Goal: Find specific page/section: Find specific page/section

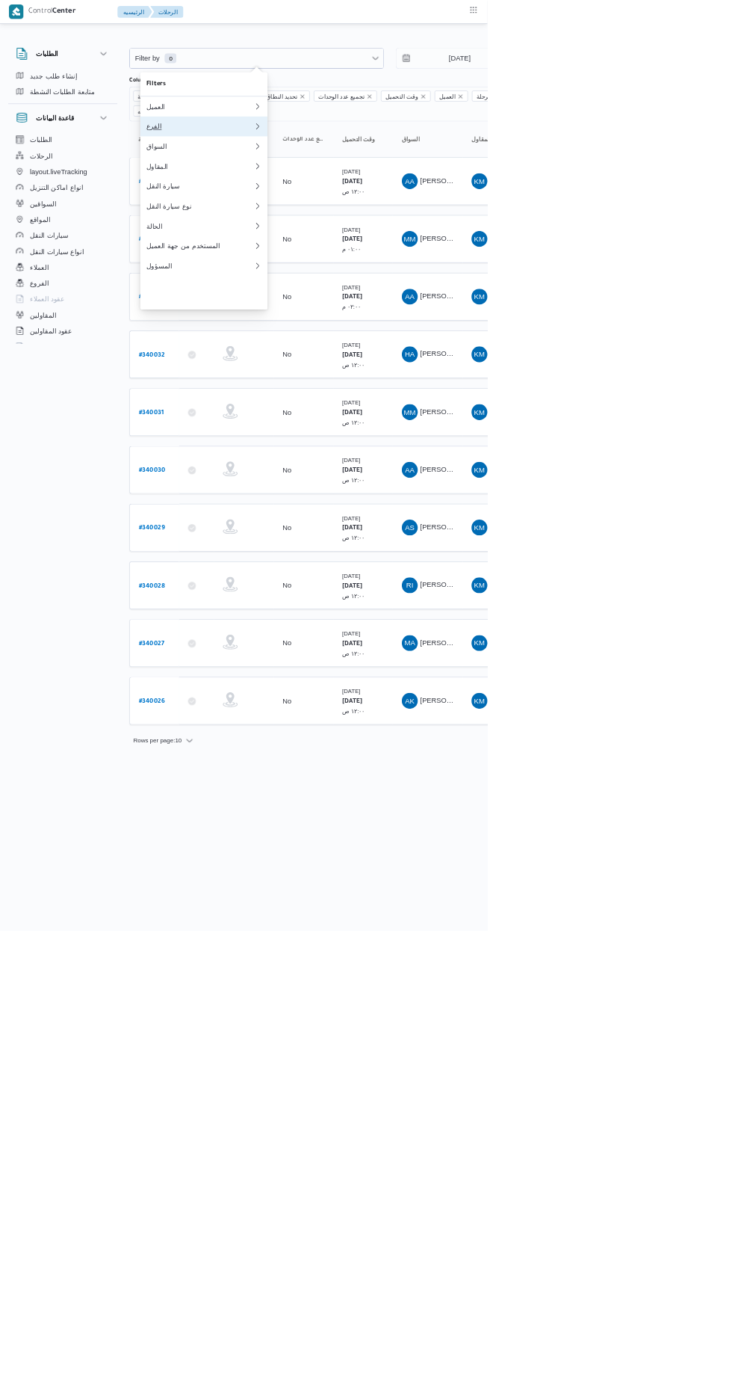
click at [335, 196] on div "الفرع" at bounding box center [300, 190] width 161 height 12
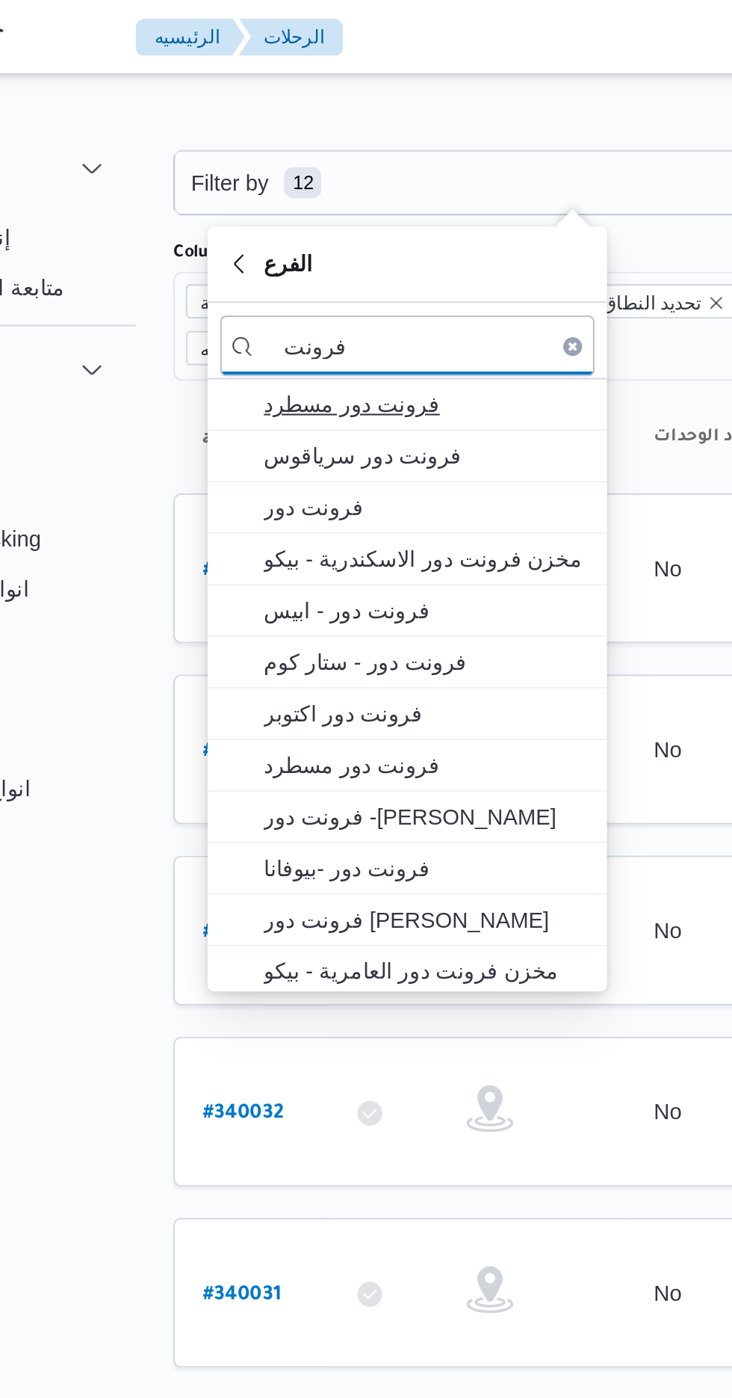
type input "فرونت"
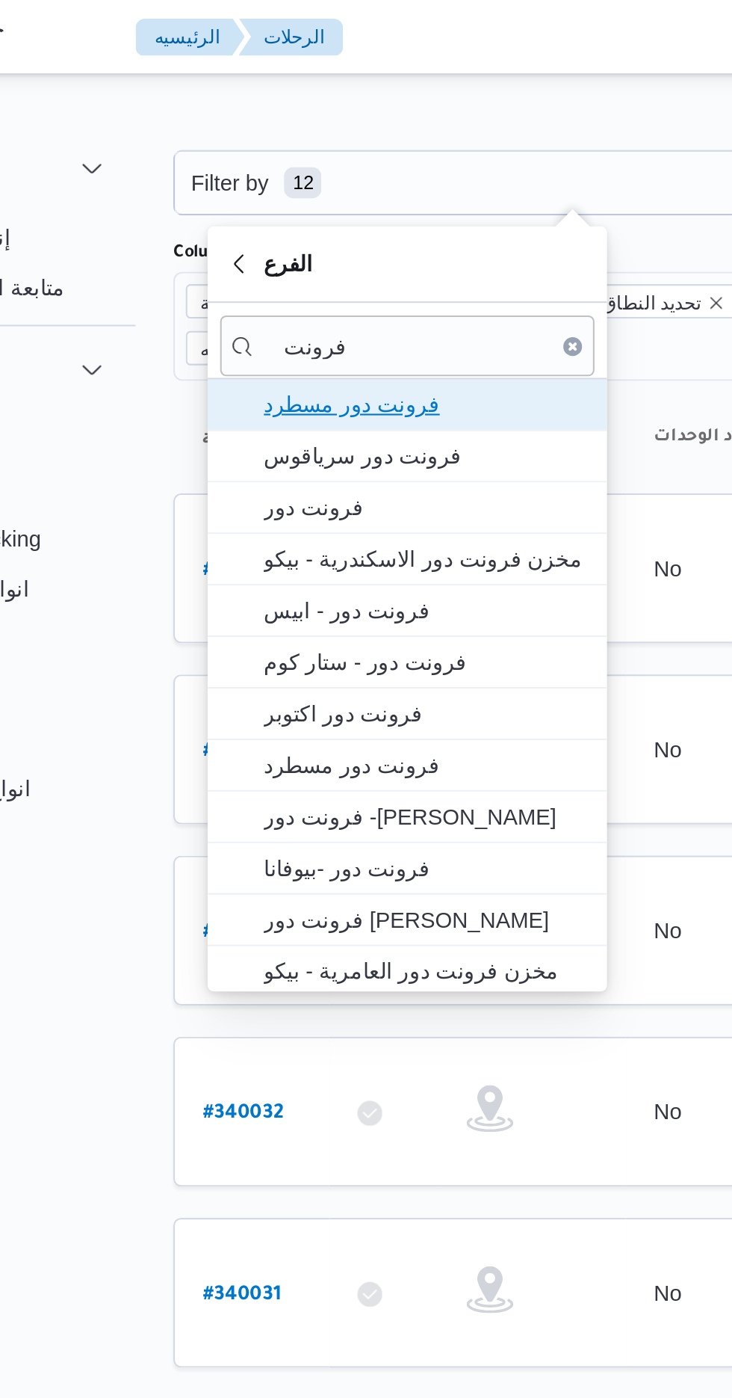
click at [329, 194] on span "فرونت دور مسطرد" at bounding box center [315, 194] width 155 height 18
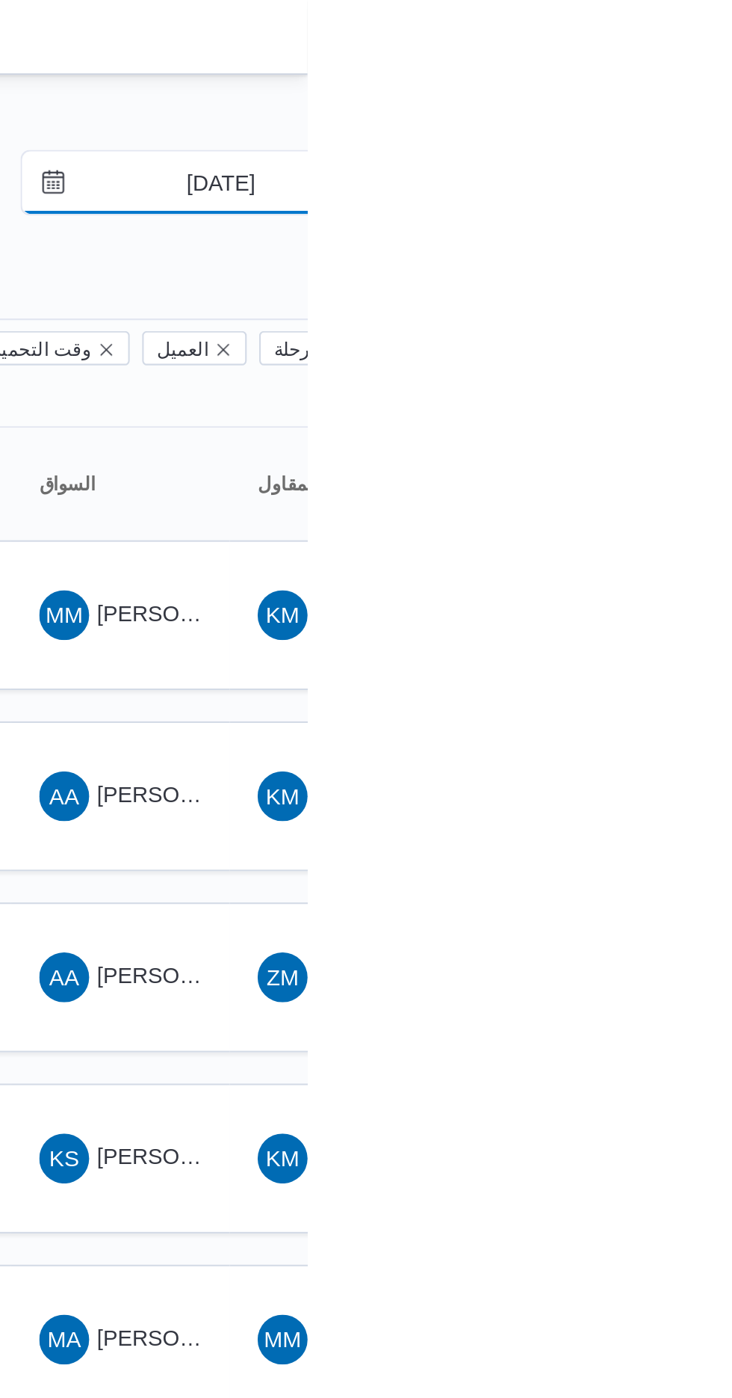
click at [677, 88] on input "[DATE]" at bounding box center [681, 88] width 170 height 30
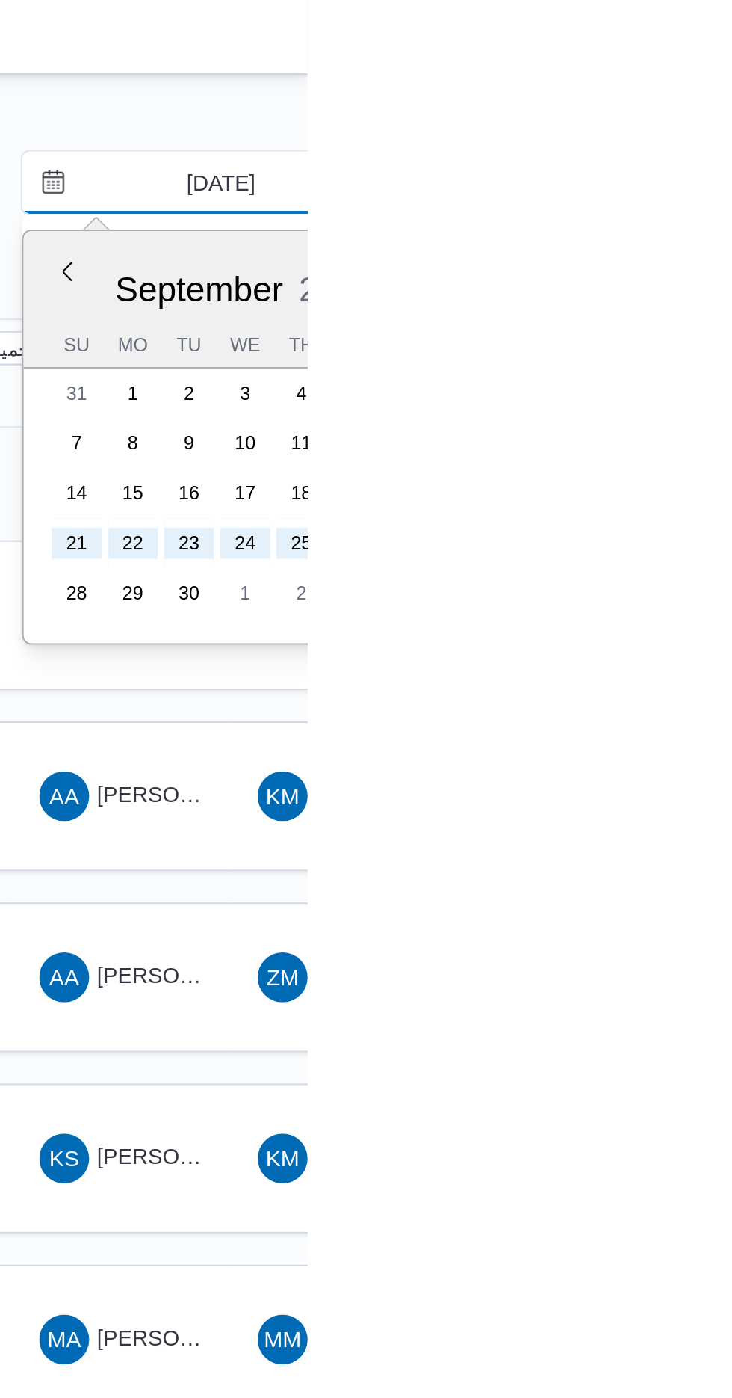
type input "[DATE]"
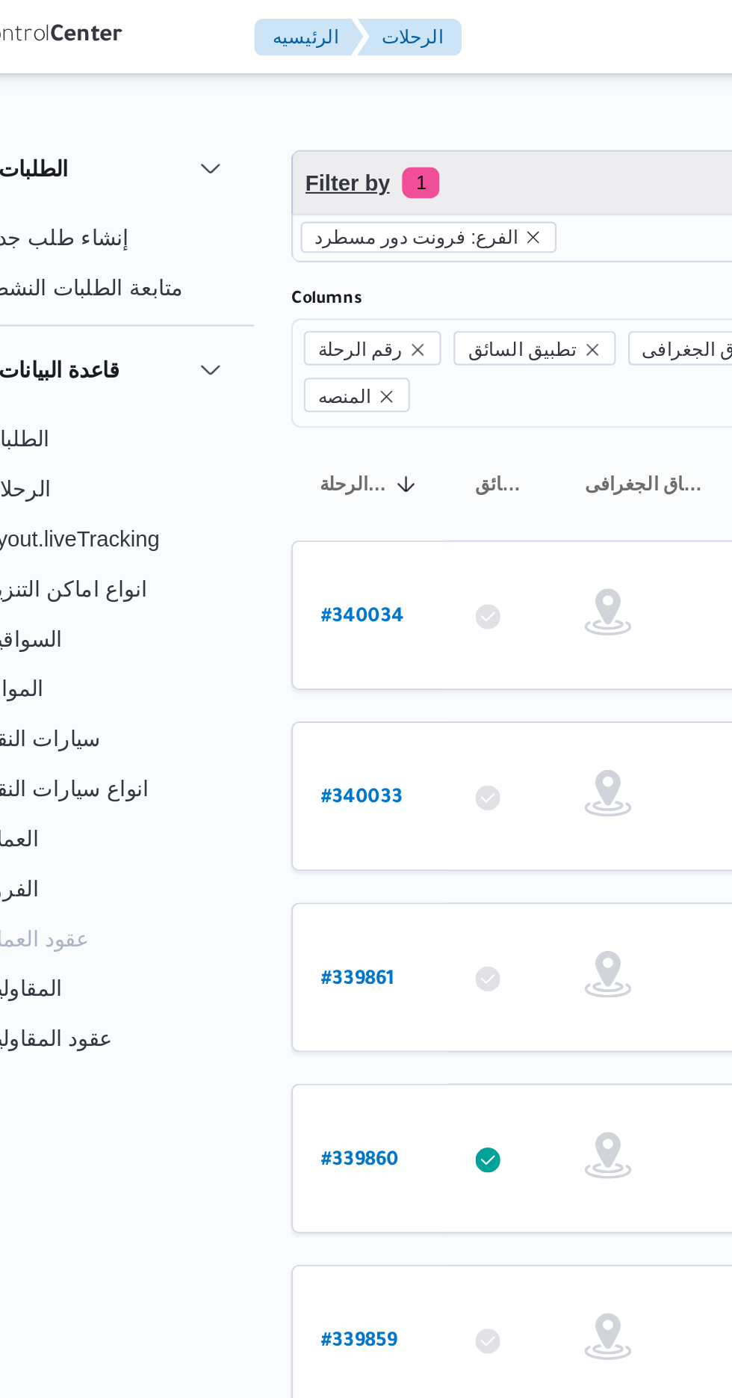
click at [339, 84] on span "Filter by 1" at bounding box center [385, 88] width 381 height 30
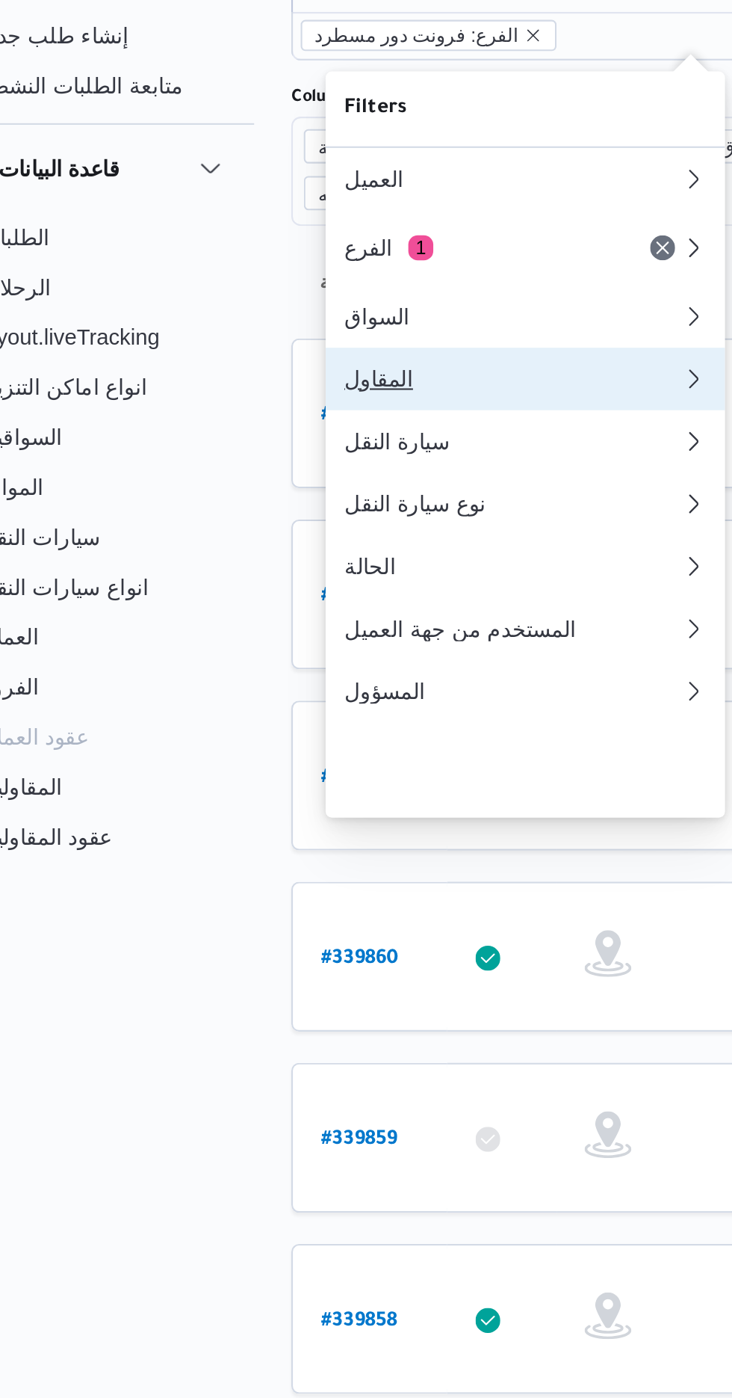
click at [313, 284] on div "المقاول" at bounding box center [300, 278] width 161 height 12
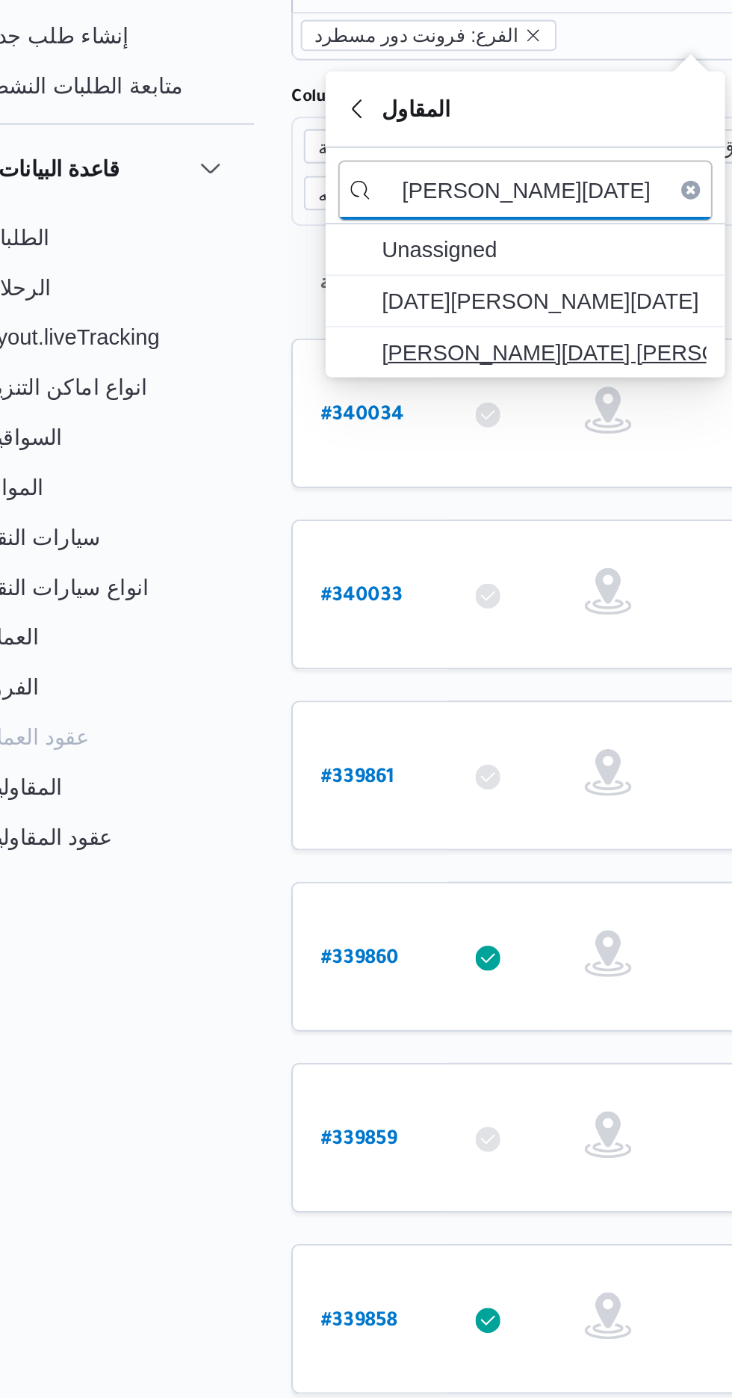
type input "[PERSON_NAME][DATE]"
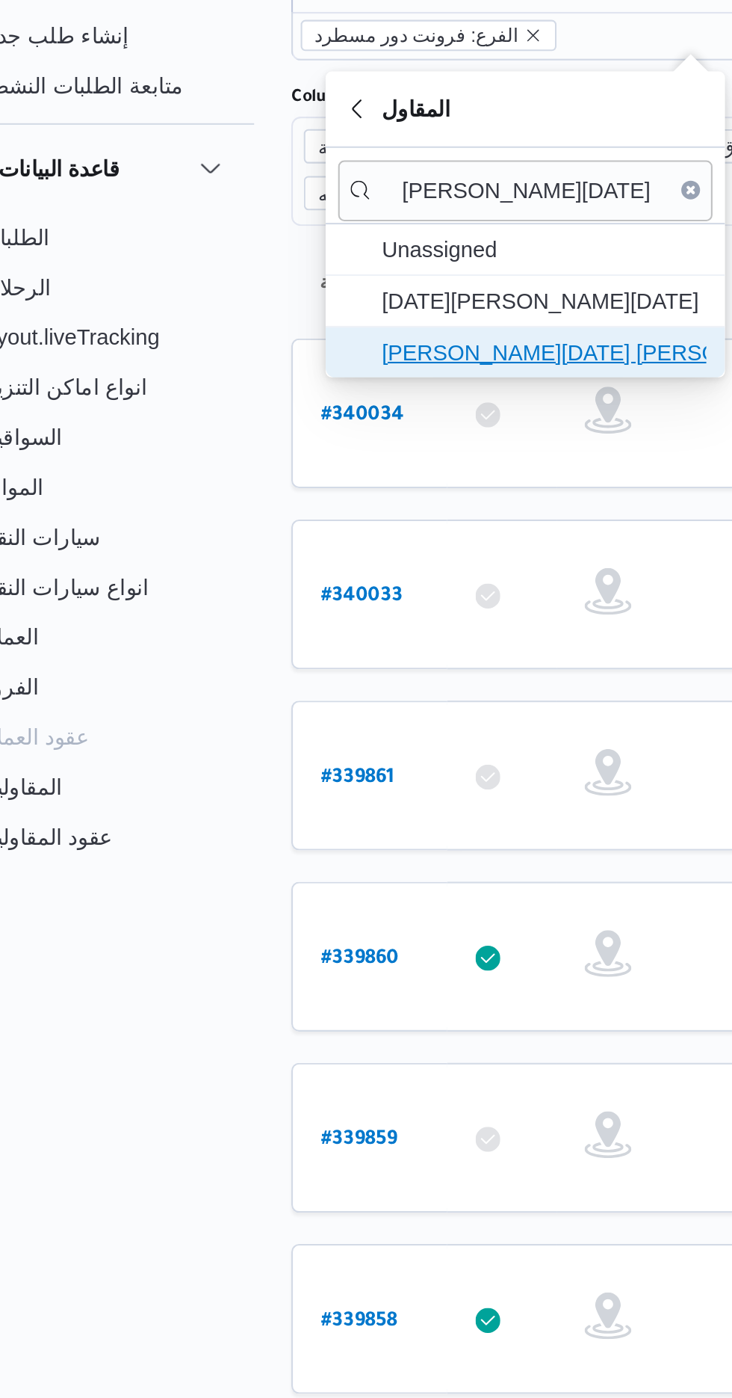
click at [334, 270] on span "[PERSON_NAME][DATE] [PERSON_NAME]" at bounding box center [315, 265] width 155 height 18
